Goal: Information Seeking & Learning: Find specific fact

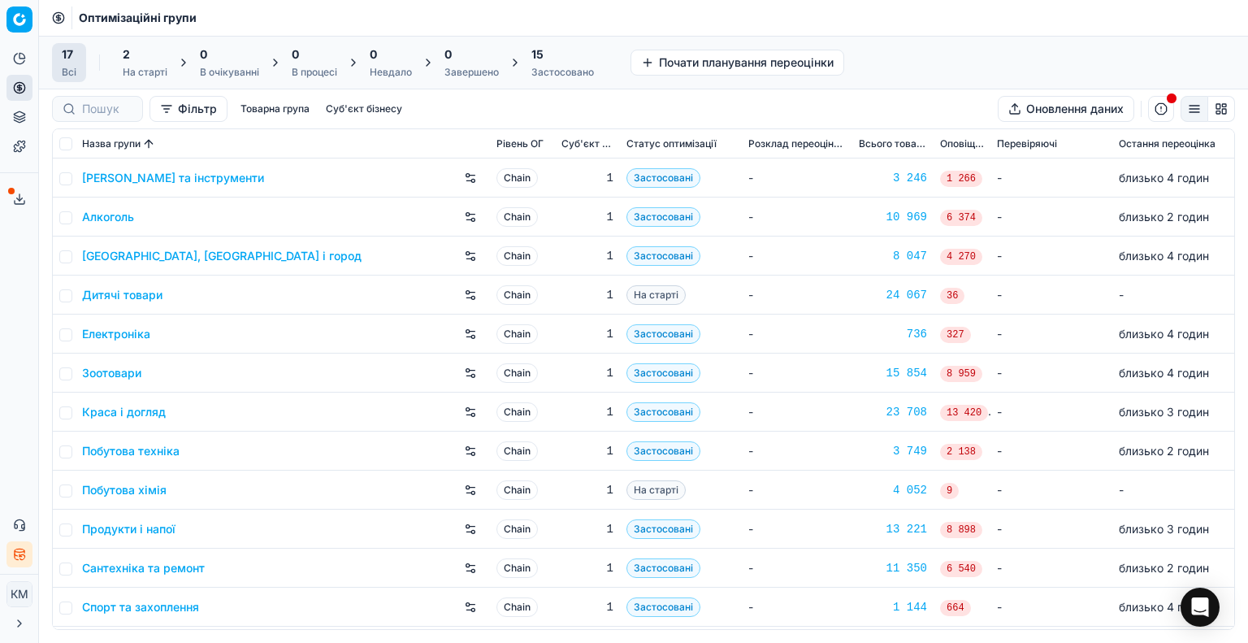
click at [135, 415] on link "Краса і догляд" at bounding box center [124, 412] width 84 height 16
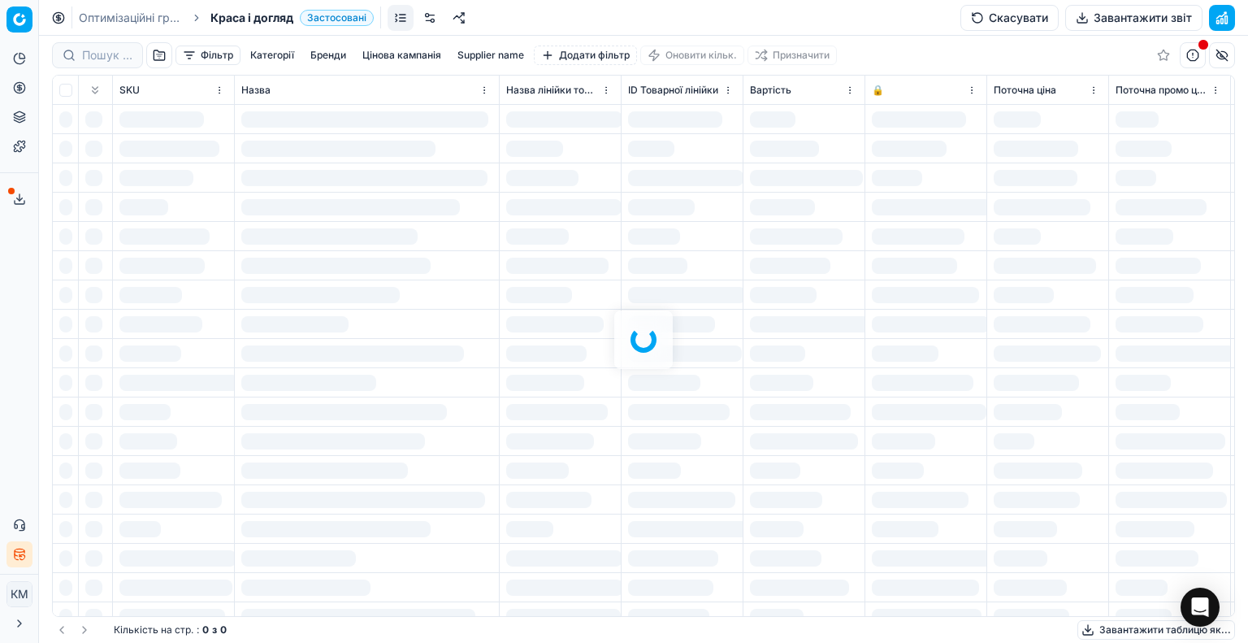
click at [119, 56] on div at bounding box center [643, 339] width 1209 height 607
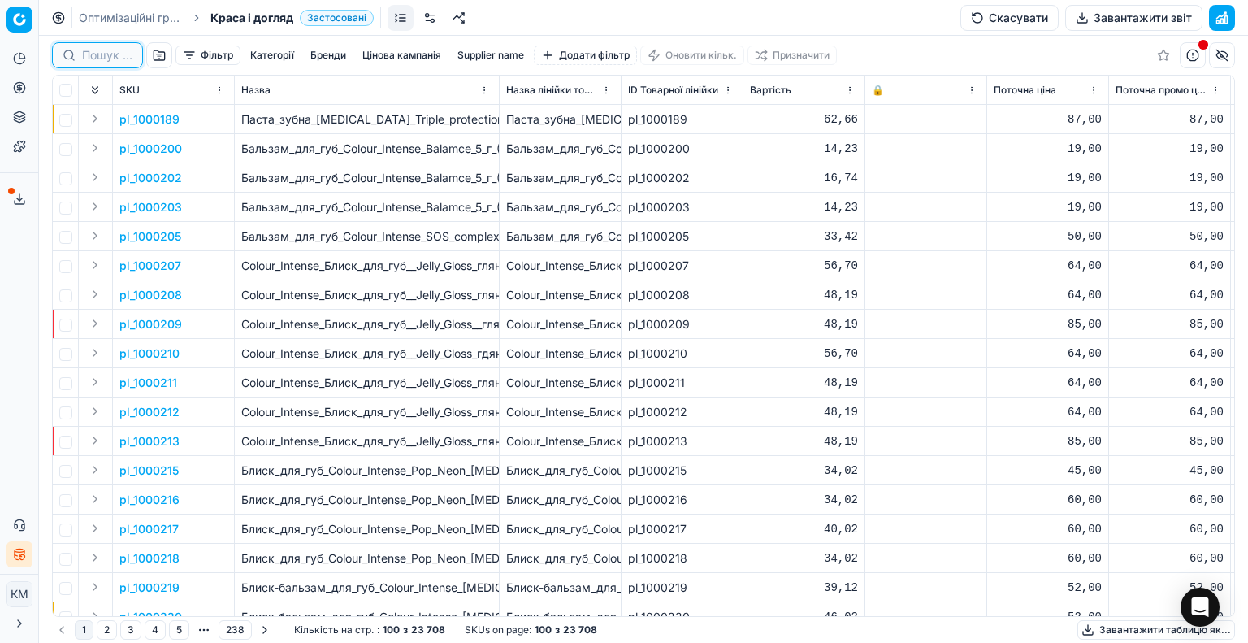
click at [119, 56] on input at bounding box center [107, 55] width 50 height 16
paste input "418818"
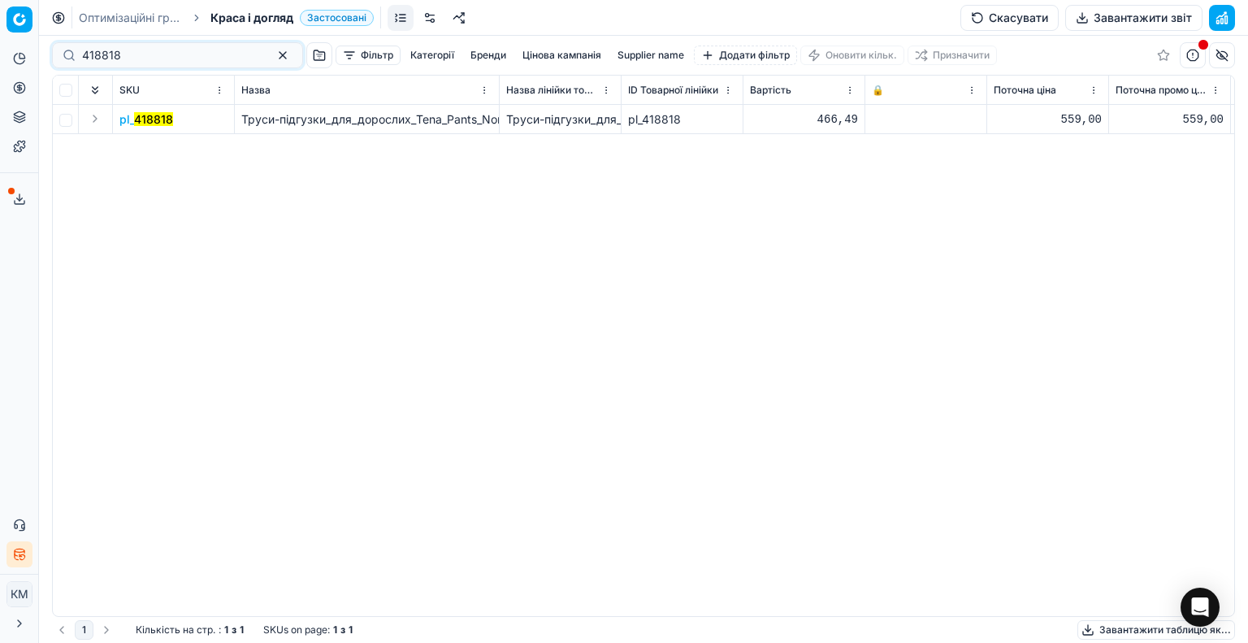
click at [148, 118] on mark "418818" at bounding box center [153, 119] width 39 height 14
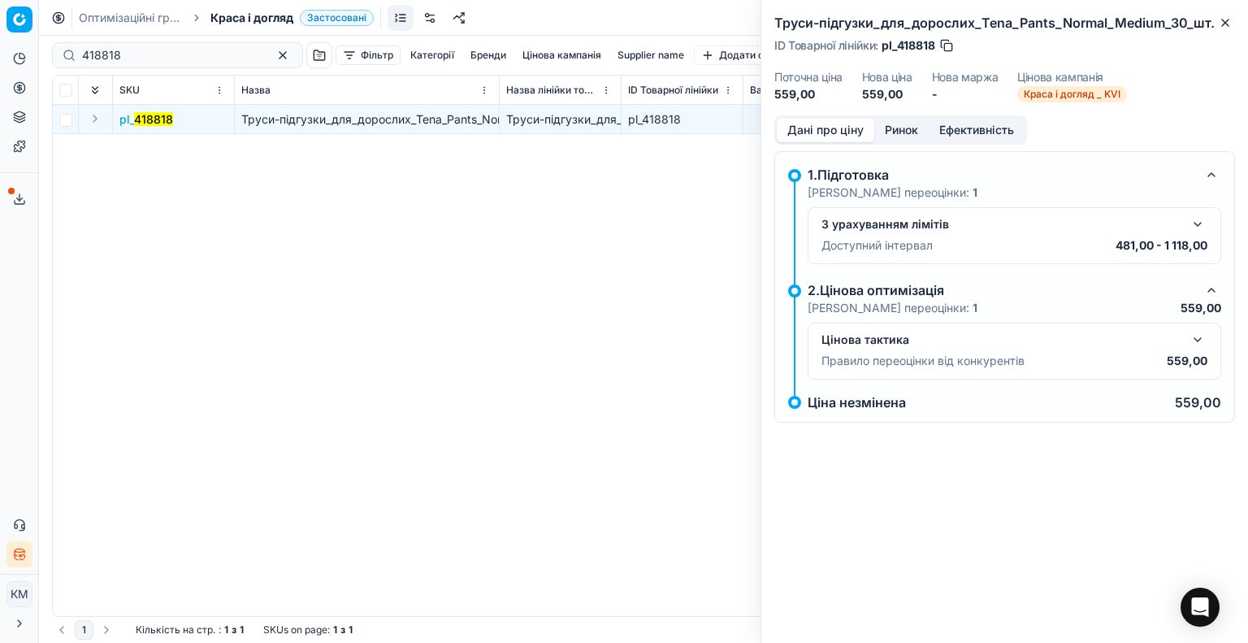
click at [1199, 336] on button "button" at bounding box center [1197, 339] width 19 height 19
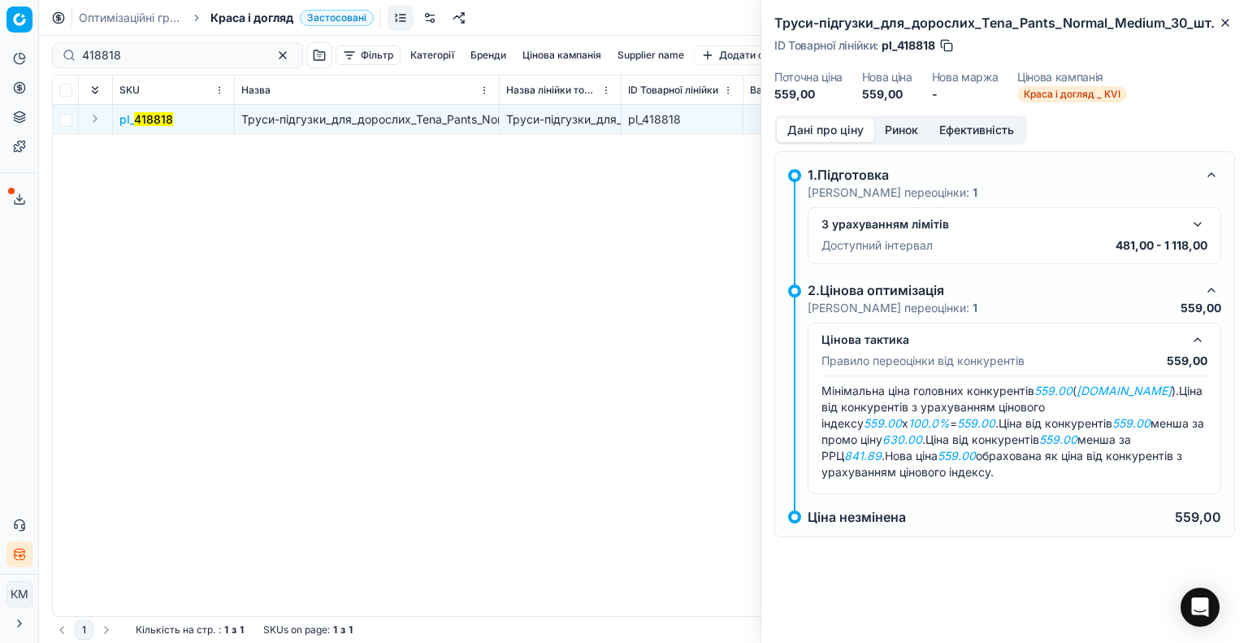
click at [901, 128] on button "Ринок" at bounding box center [901, 131] width 54 height 24
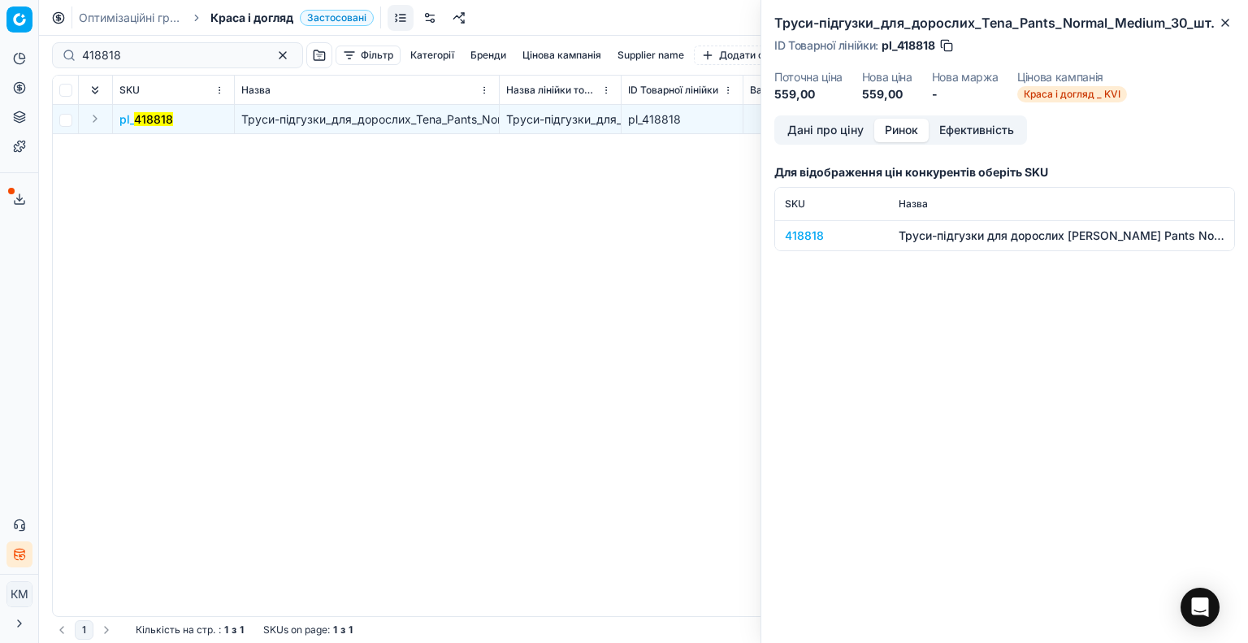
click at [808, 230] on div "418818" at bounding box center [832, 235] width 94 height 16
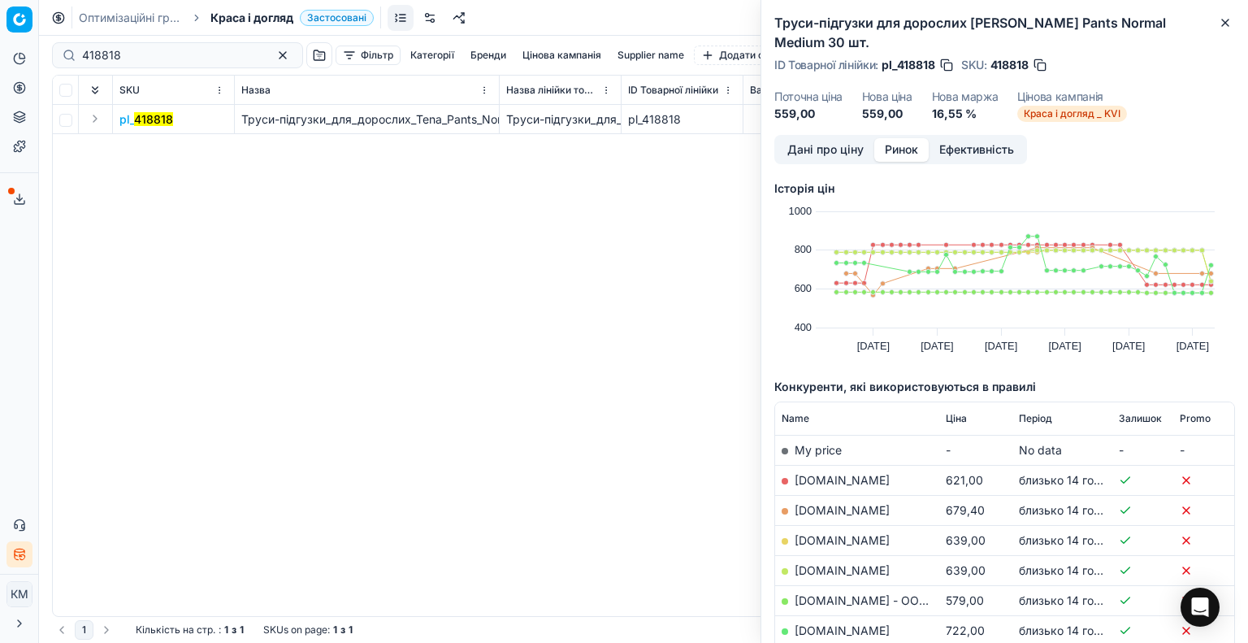
click at [849, 138] on button "Дані про ціну" at bounding box center [825, 150] width 97 height 24
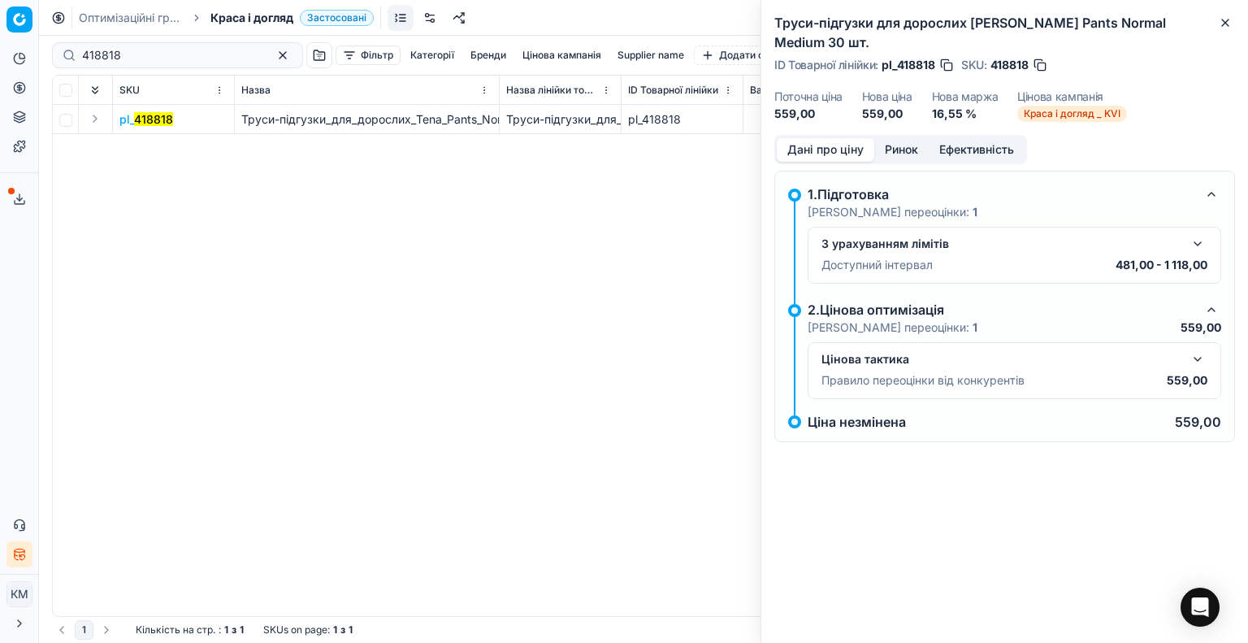
click at [1196, 349] on button "button" at bounding box center [1197, 358] width 19 height 19
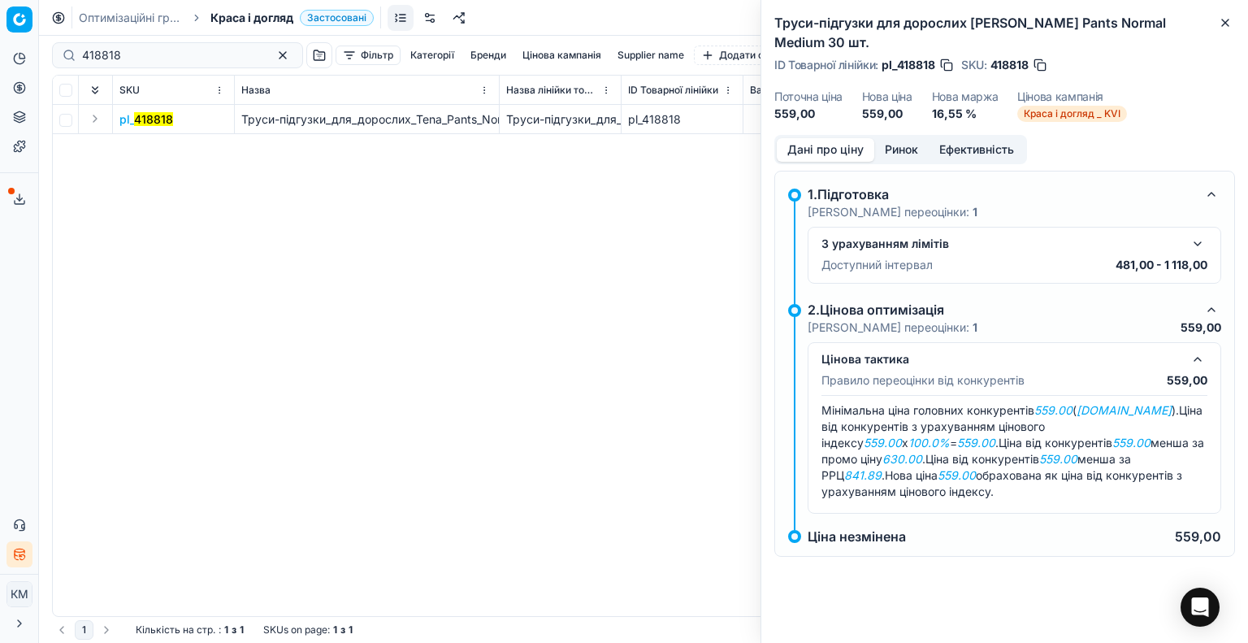
drag, startPoint x: 1082, startPoint y: 571, endPoint x: 1082, endPoint y: 513, distance: 57.7
click at [1081, 569] on div "Труси-підгузки для дорослих [PERSON_NAME] Pants Normal Medium 30 шт. ID Товарно…" at bounding box center [1003, 321] width 487 height 643
drag, startPoint x: 153, startPoint y: 51, endPoint x: 0, endPoint y: 46, distance: 152.8
click at [0, 48] on div "Pricing platform Аналітика Цінова оптимізація Асортимент продукції Шаблони Серв…" at bounding box center [624, 321] width 1248 height 643
paste input "27821"
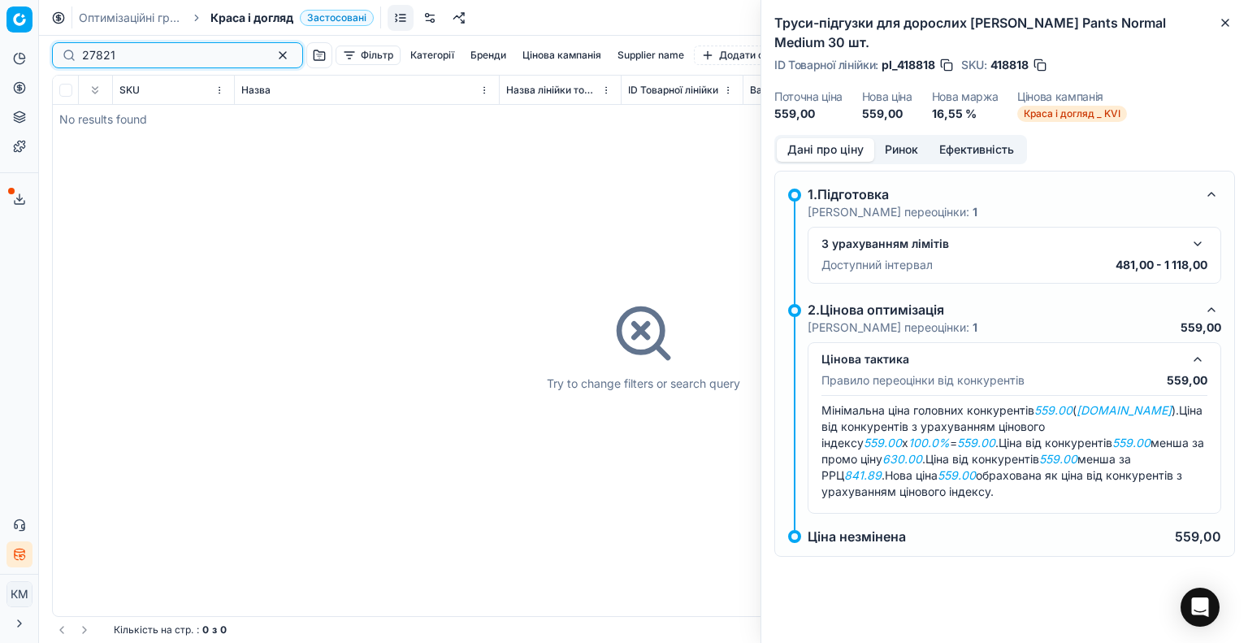
drag, startPoint x: 169, startPoint y: 50, endPoint x: 0, endPoint y: 45, distance: 169.0
click at [0, 45] on div "Pricing platform Аналітика Цінова оптимізація Асортимент продукції Шаблони Серв…" at bounding box center [624, 321] width 1248 height 643
paste input "162575"
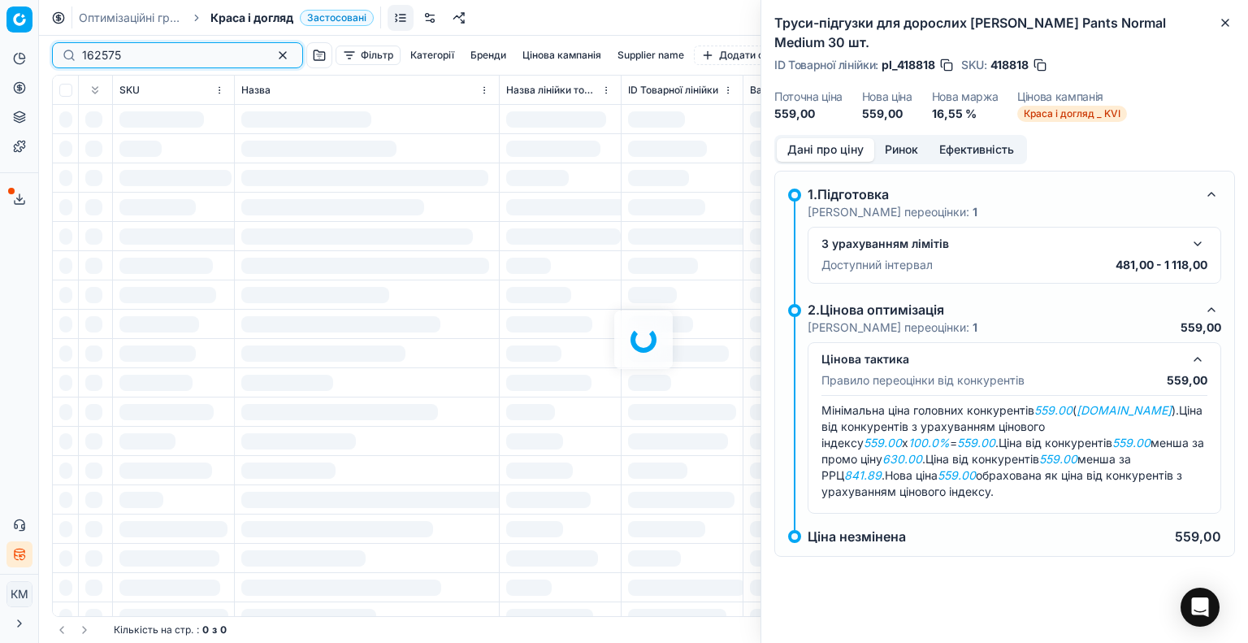
type input "162575"
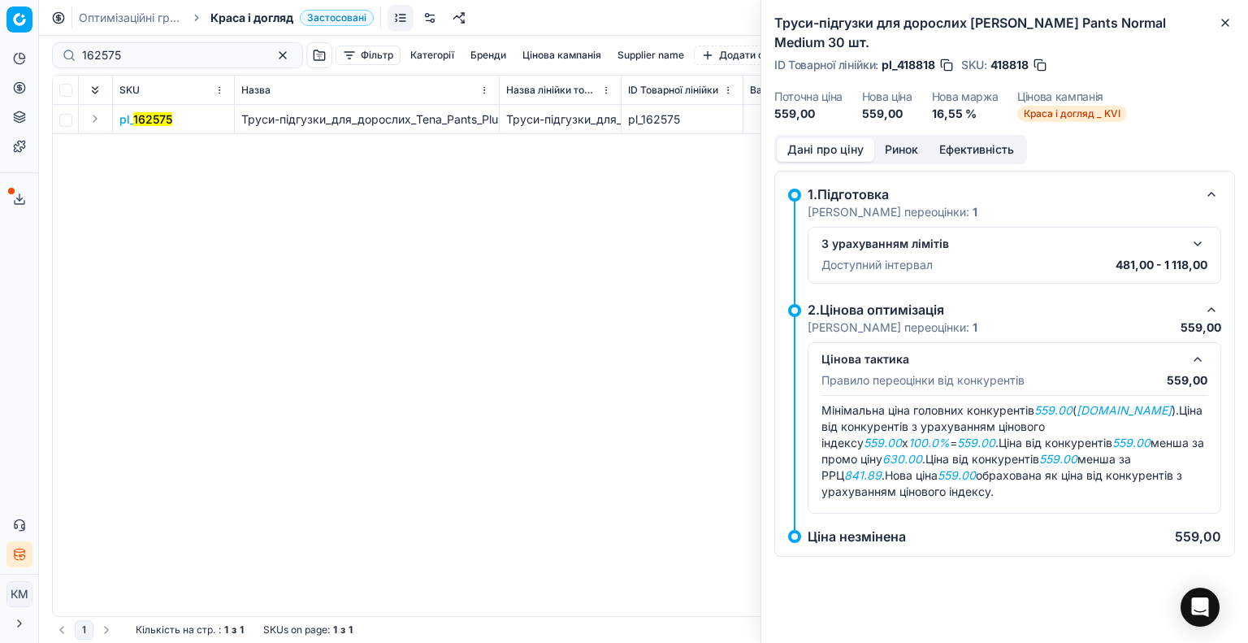
click at [142, 119] on mark "162575" at bounding box center [152, 119] width 39 height 14
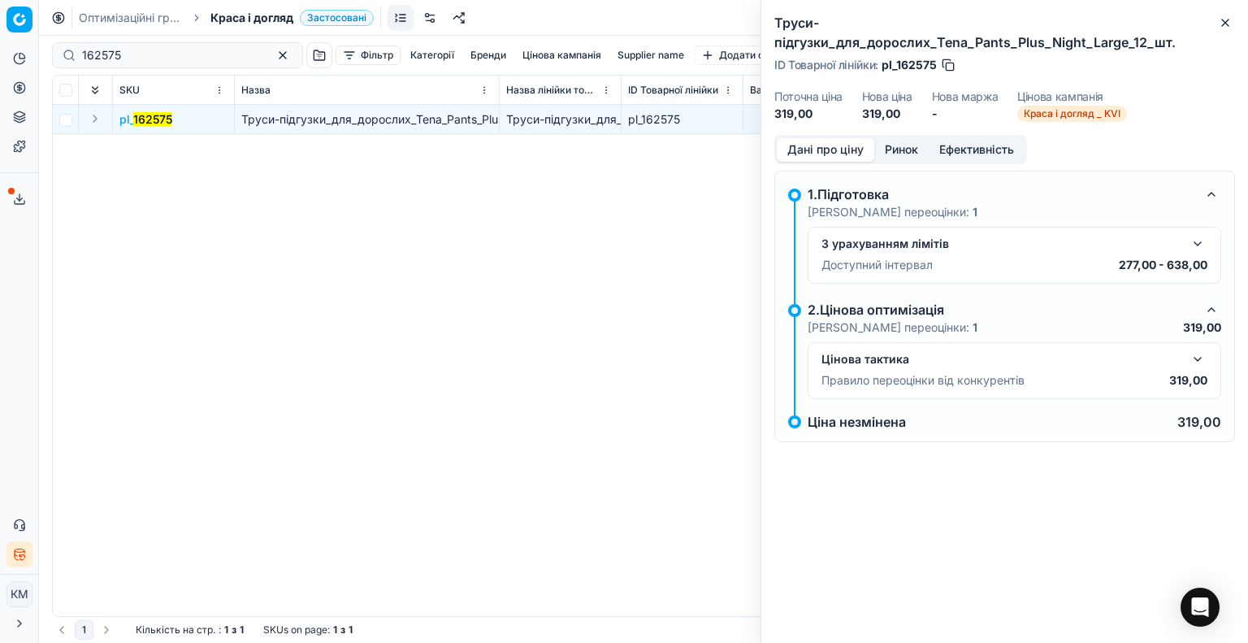
click at [1205, 349] on div "Цінова тактика" at bounding box center [1014, 358] width 386 height 19
click at [1196, 349] on button "button" at bounding box center [1197, 358] width 19 height 19
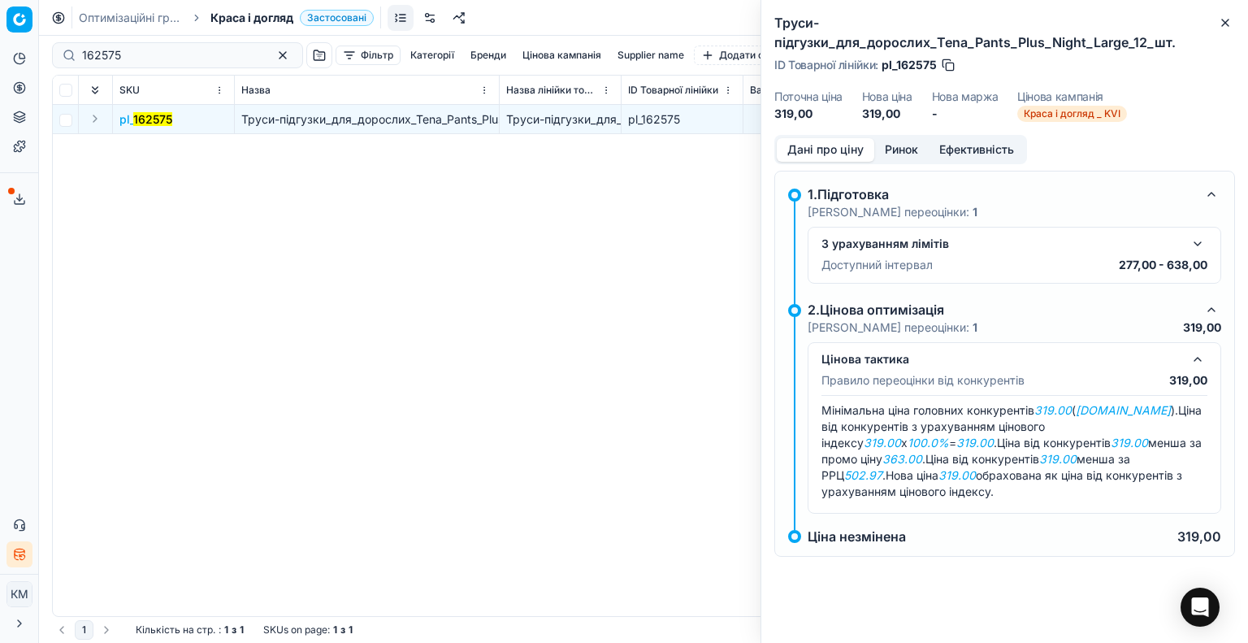
click at [904, 138] on button "Ринок" at bounding box center [901, 150] width 54 height 24
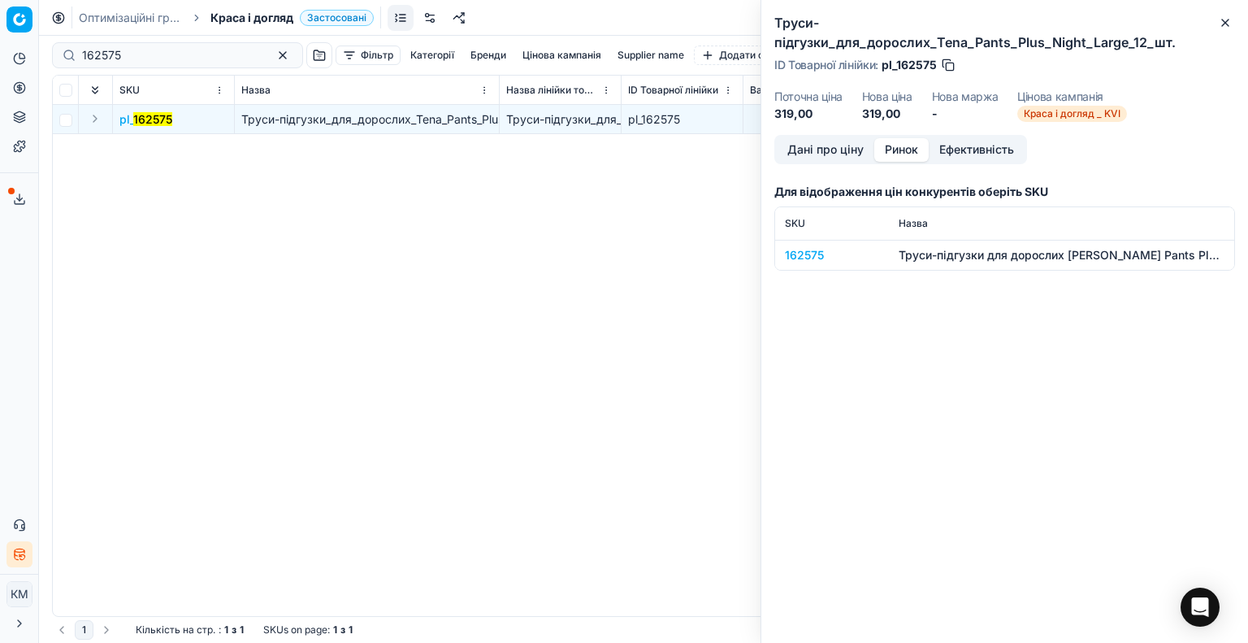
click at [812, 247] on div "162575" at bounding box center [832, 255] width 94 height 16
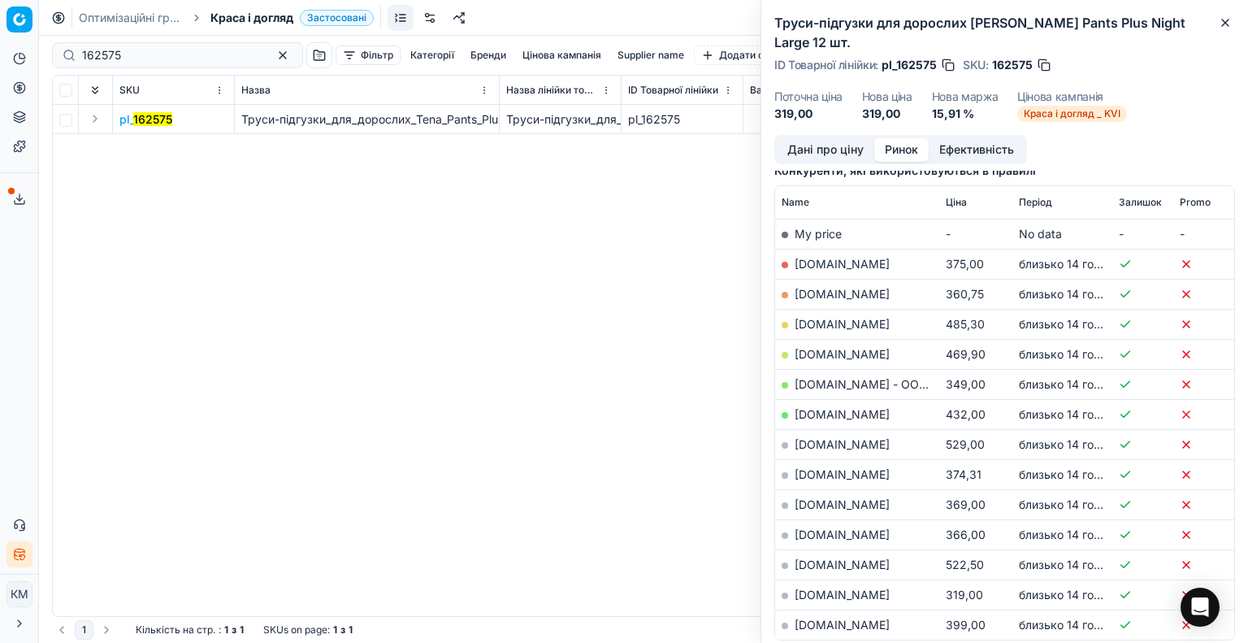
scroll to position [244, 0]
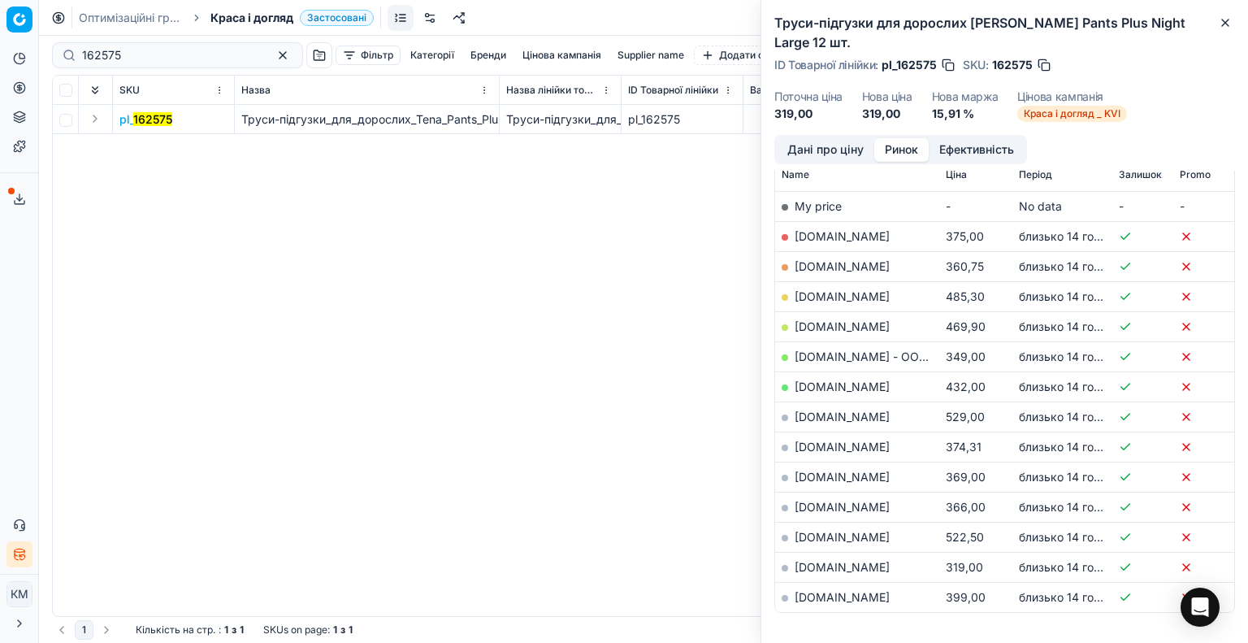
click at [371, 431] on div "pl_ 162575 Труси-підгузки_для_дорослих_Tena_Pants_Plus_Night_Largе_12_шт. Труси…" at bounding box center [643, 360] width 1181 height 511
click at [147, 13] on link "Оптимізаційні групи" at bounding box center [131, 18] width 104 height 16
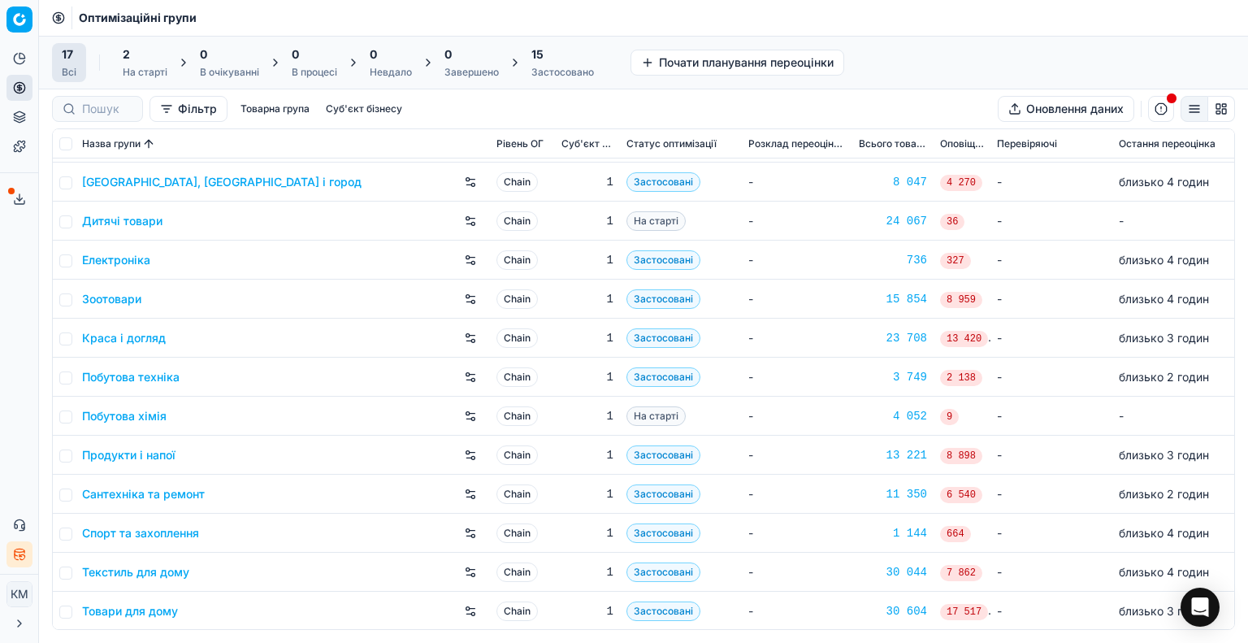
scroll to position [162, 0]
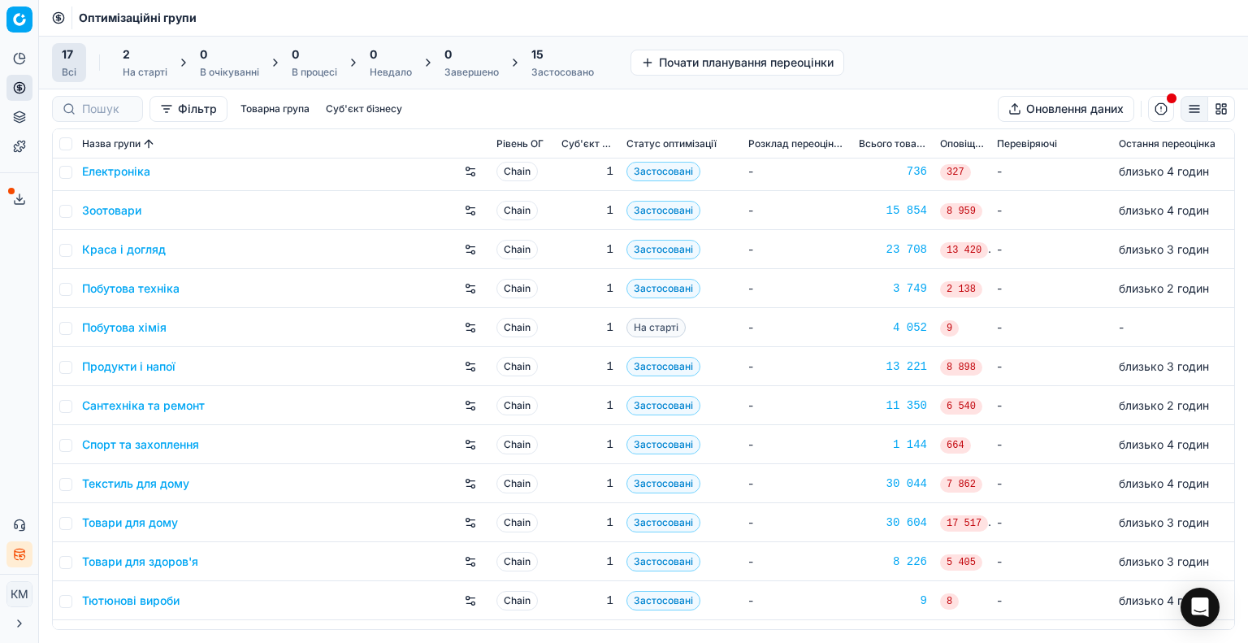
click at [164, 480] on link "Текстиль для дому" at bounding box center [135, 483] width 107 height 16
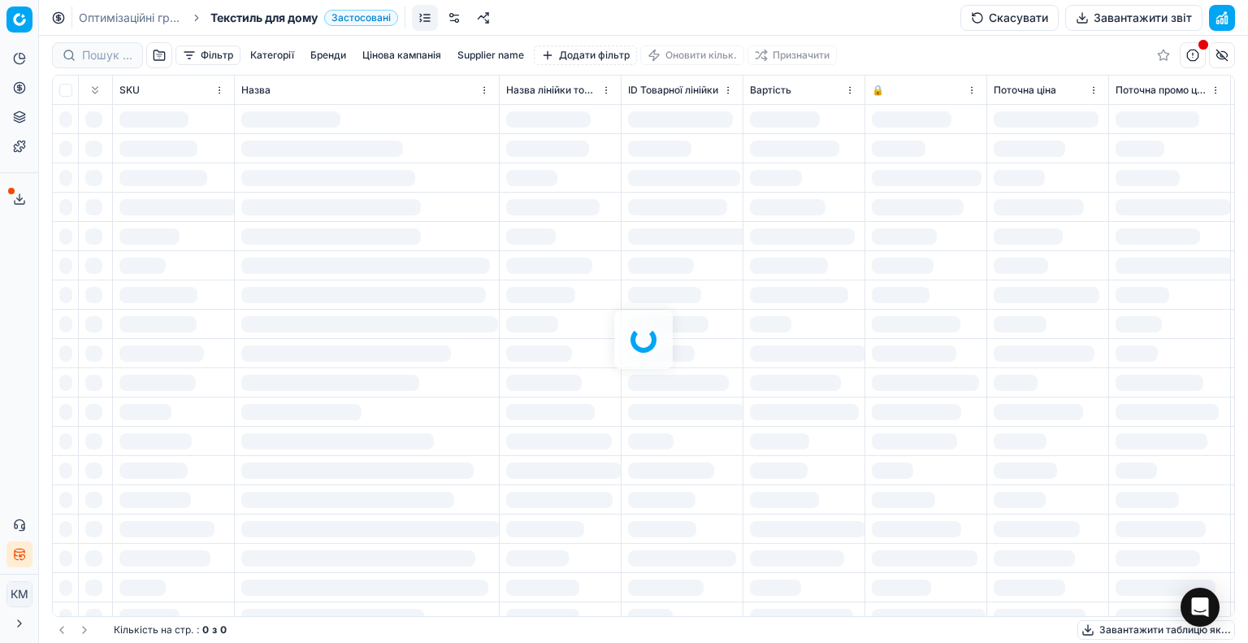
click at [133, 12] on link "Оптимізаційні групи" at bounding box center [131, 18] width 104 height 16
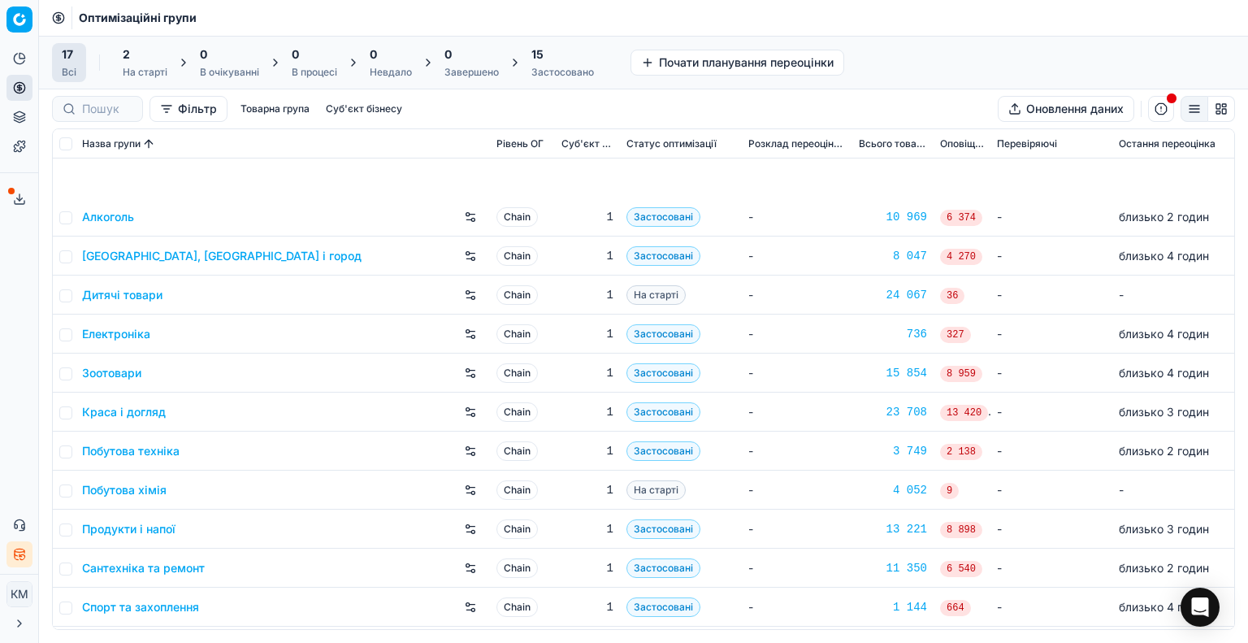
scroll to position [192, 0]
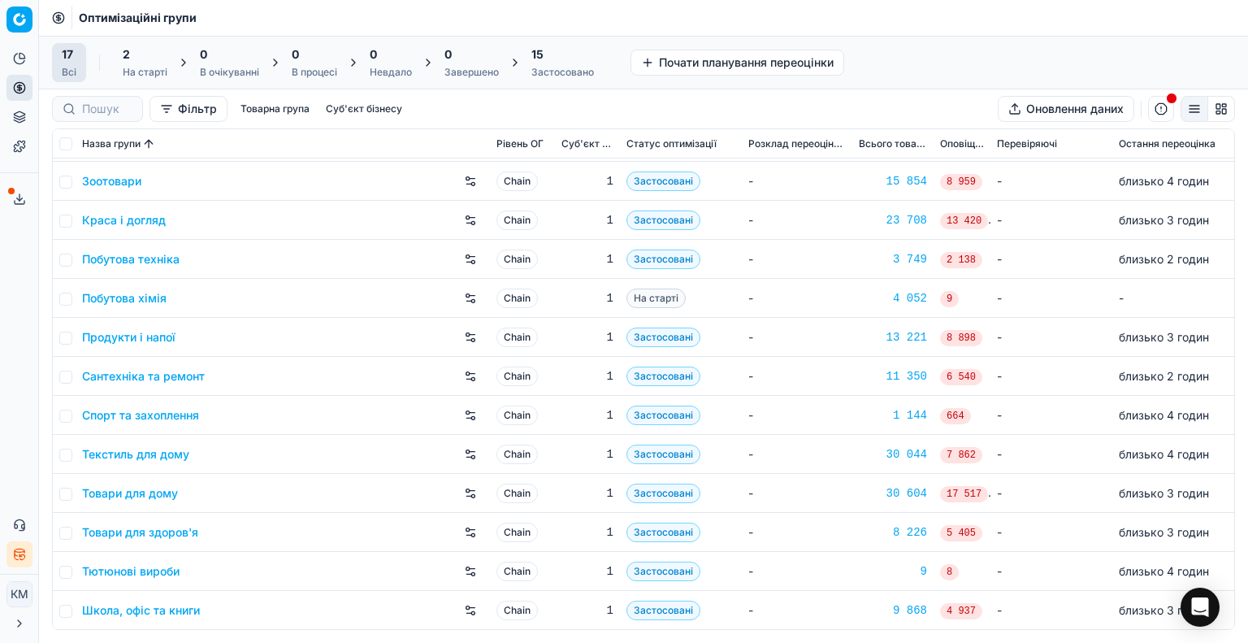
click at [150, 499] on link "Товари для дому" at bounding box center [130, 493] width 96 height 16
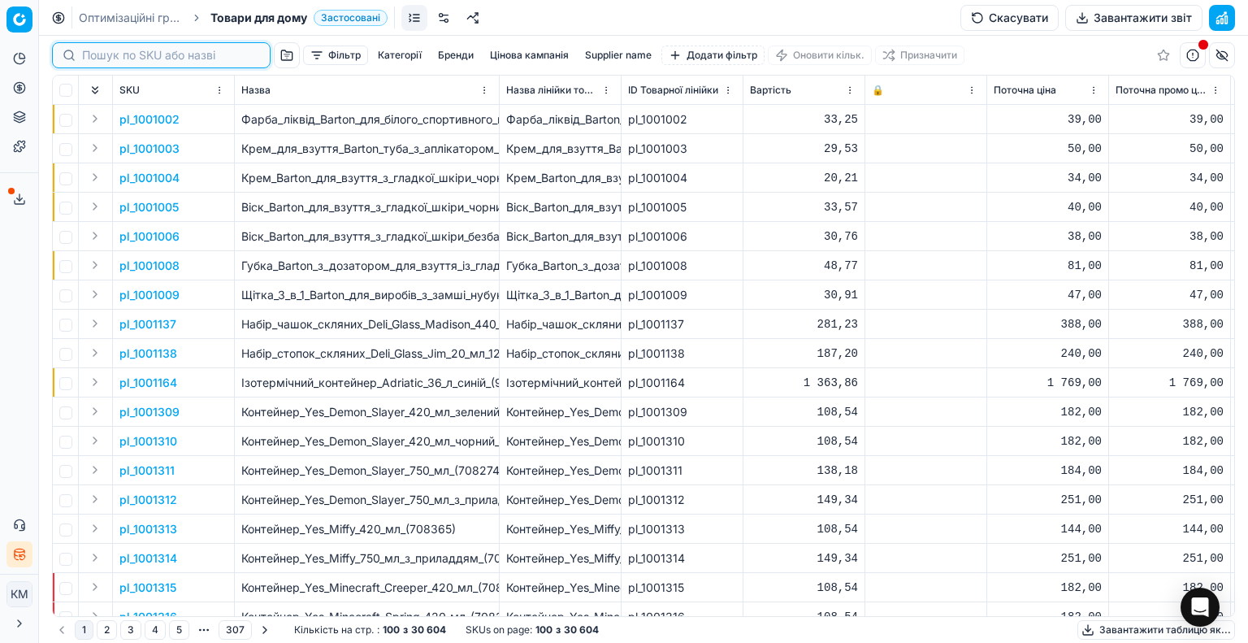
click at [114, 58] on input at bounding box center [171, 55] width 178 height 16
paste input "27821"
type input "27821"
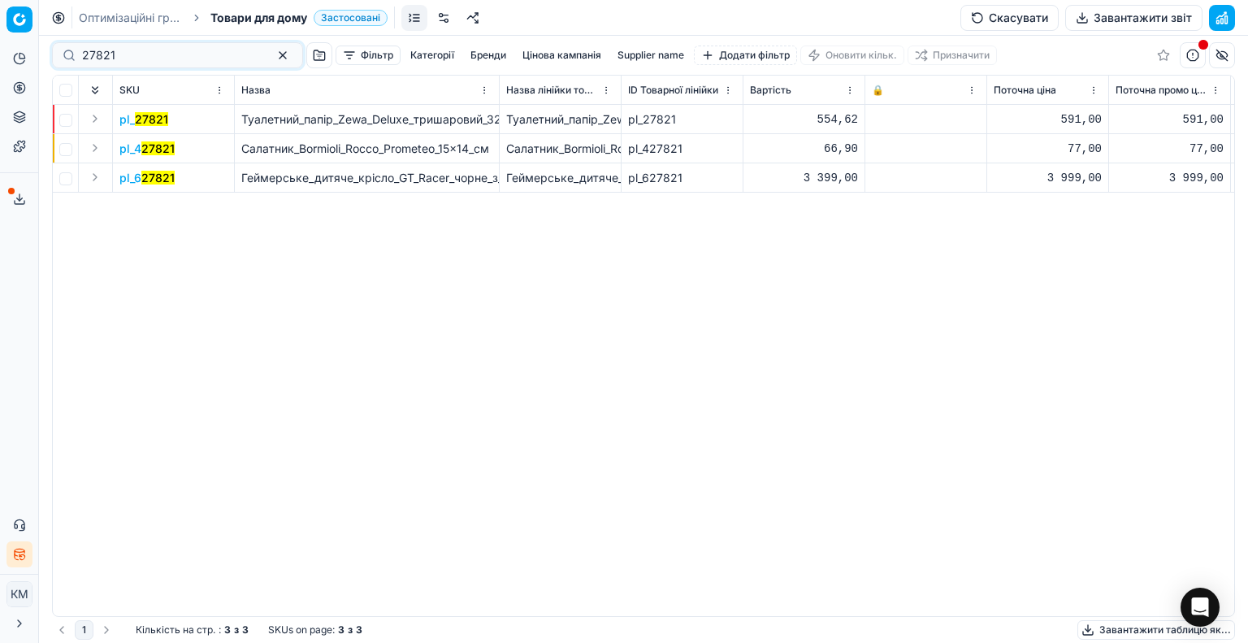
click at [163, 119] on mark "27821" at bounding box center [151, 119] width 33 height 14
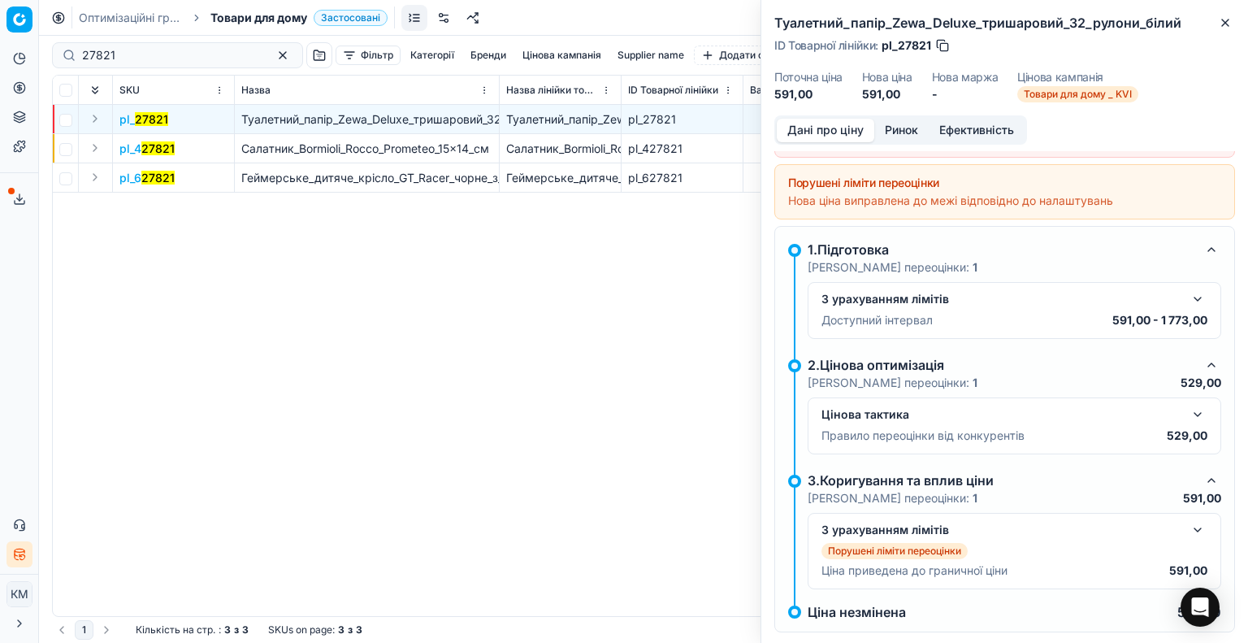
scroll to position [75, 0]
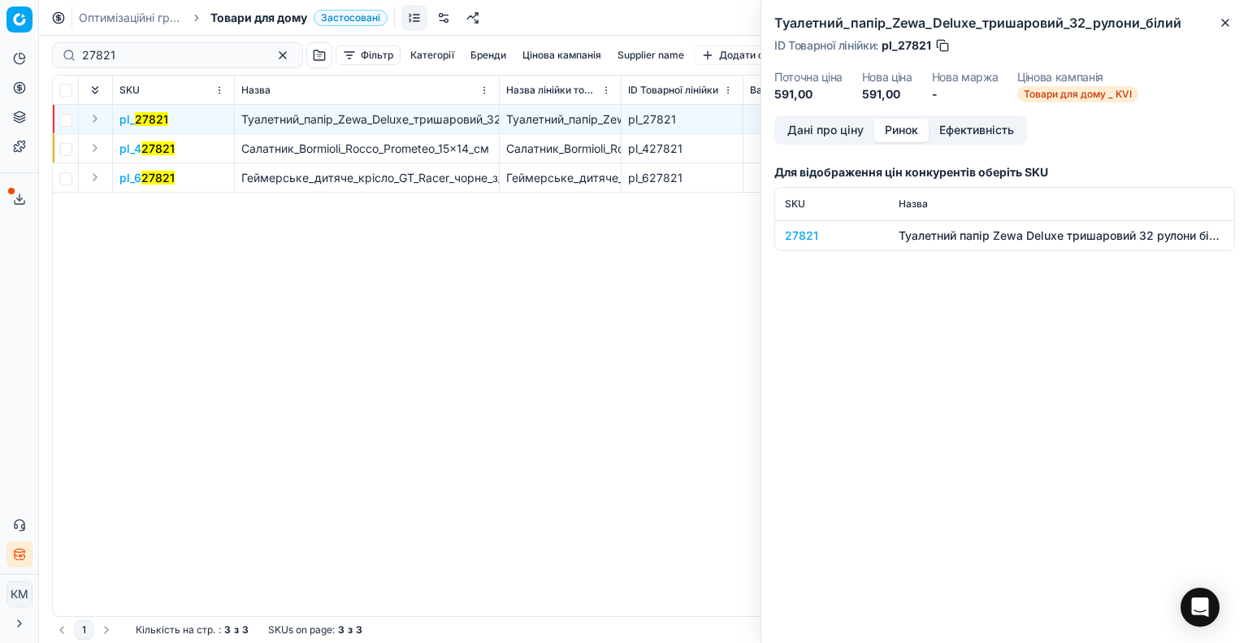
click at [894, 124] on button "Ринок" at bounding box center [901, 131] width 54 height 24
click at [804, 233] on div "27821" at bounding box center [832, 235] width 94 height 16
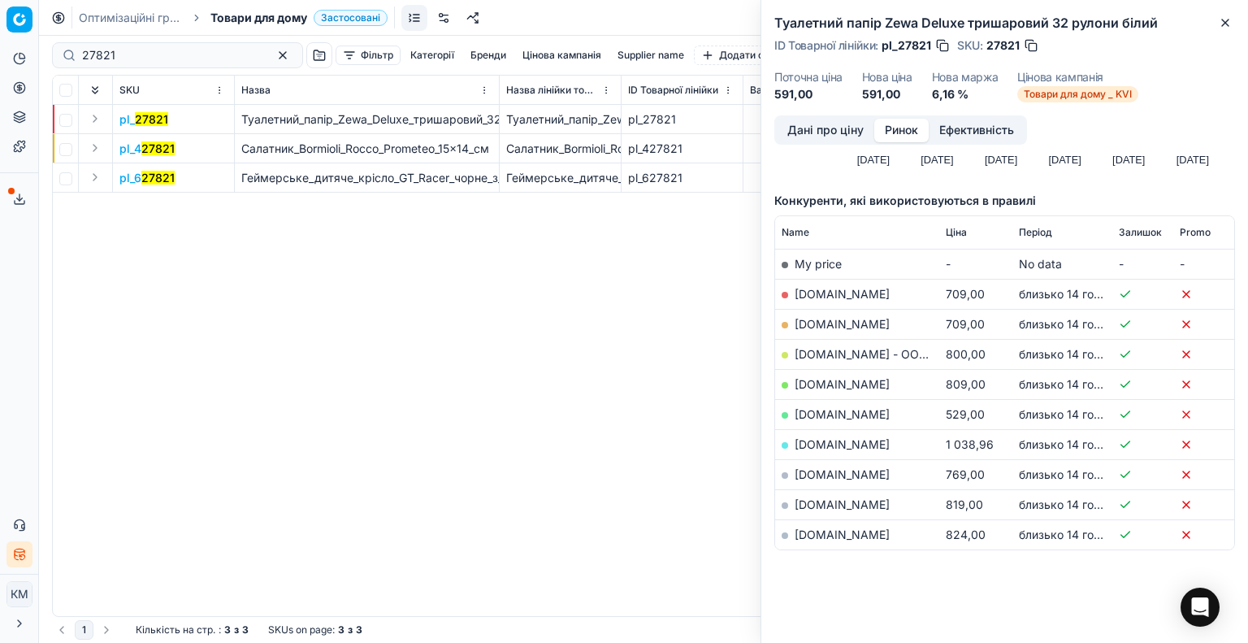
scroll to position [169, 0]
